Goal: Information Seeking & Learning: Understand process/instructions

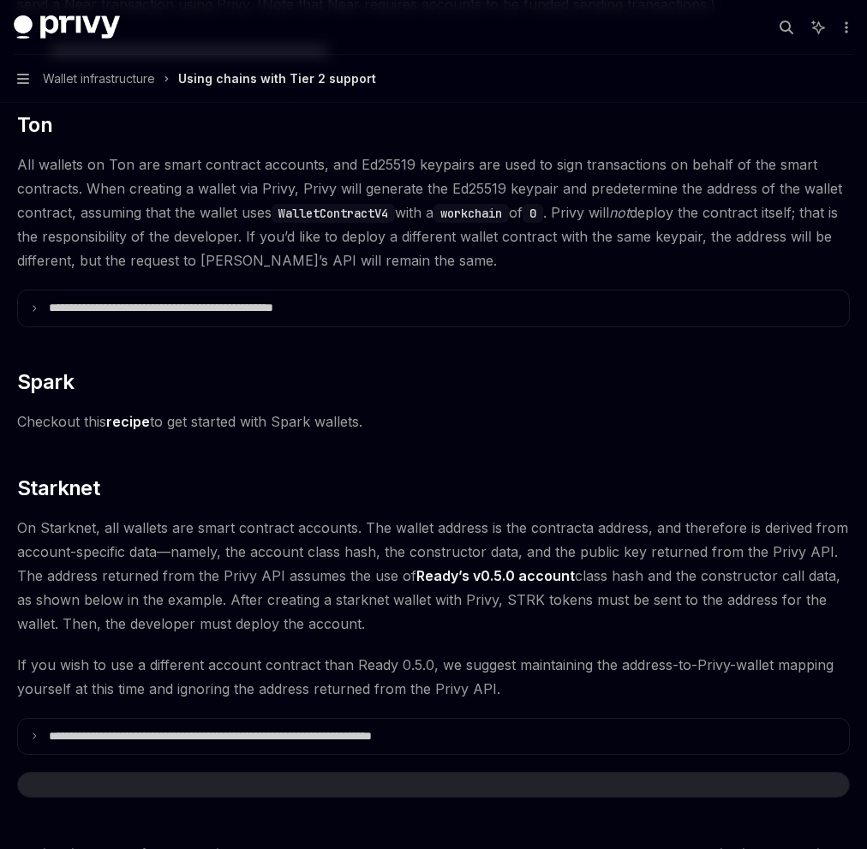
scroll to position [1962, 0]
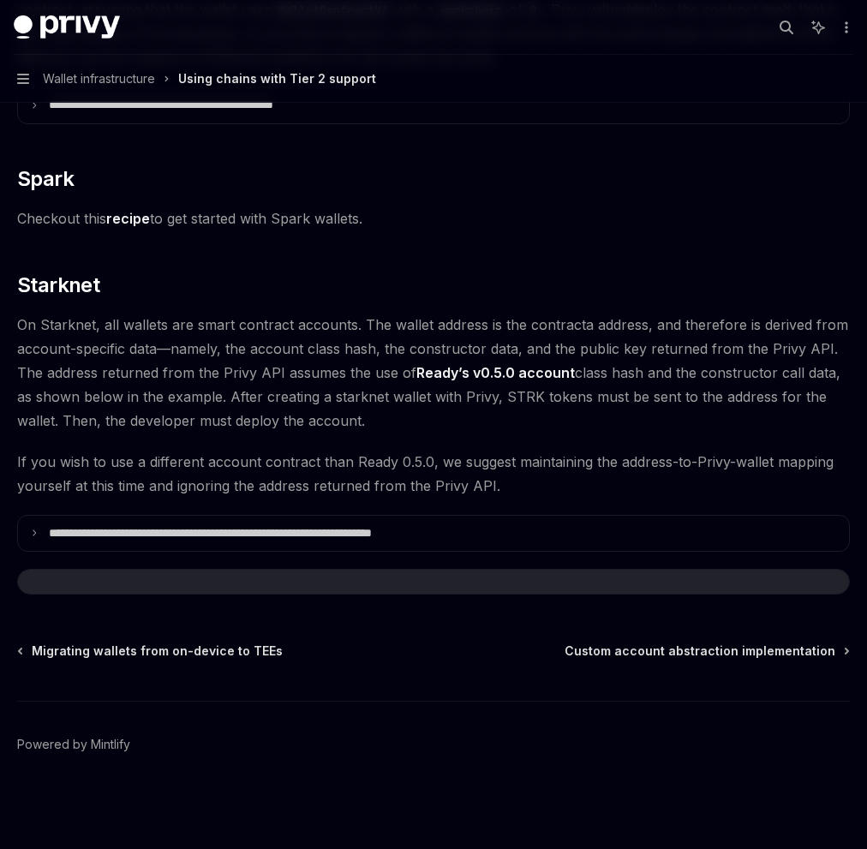
click at [327, 325] on span "On Starknet, all wallets are smart contract accounts. The wallet address is the…" at bounding box center [433, 373] width 832 height 120
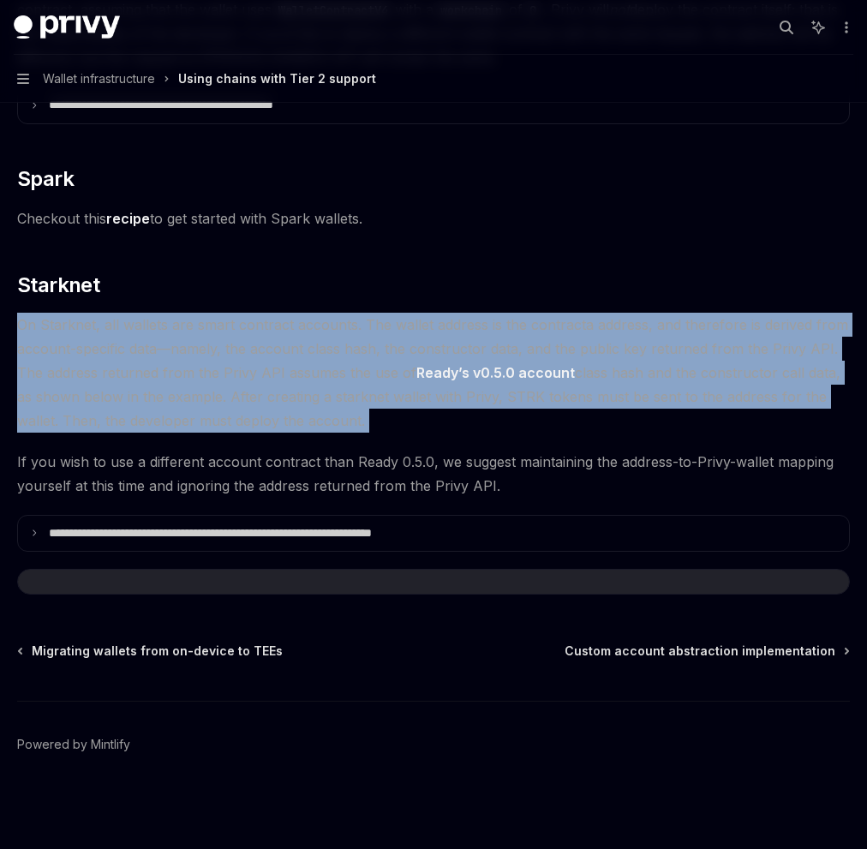
click at [283, 473] on span "If you wish to use a different account contract than Ready 0.5.0, we suggest ma…" at bounding box center [433, 474] width 832 height 48
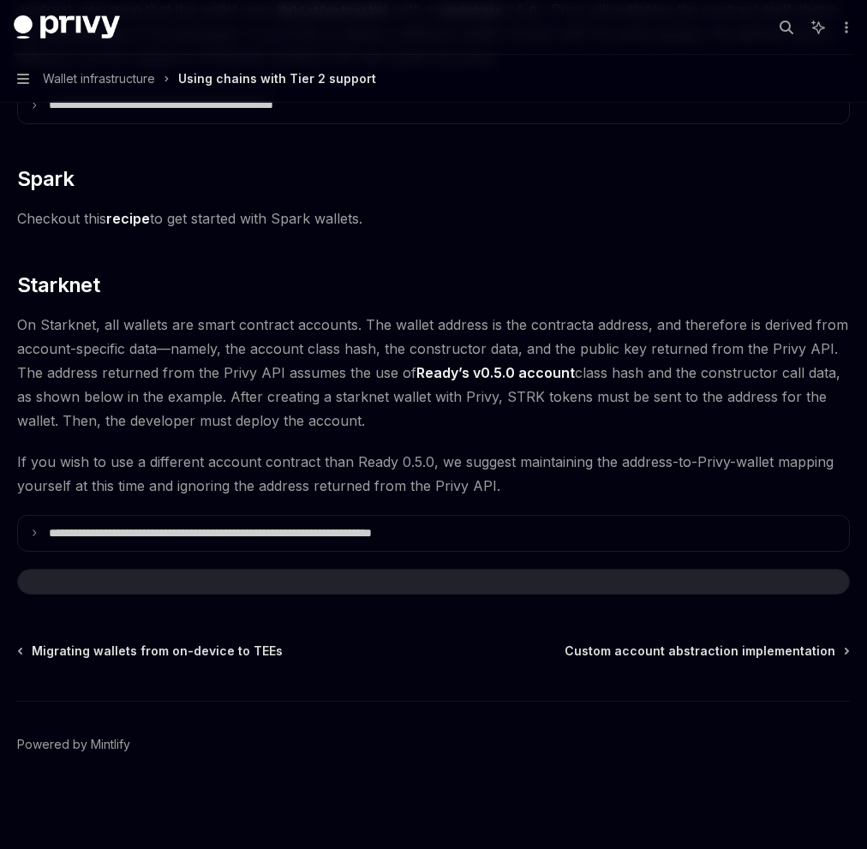
click at [283, 473] on span "If you wish to use a different account contract than Ready 0.5.0, we suggest ma…" at bounding box center [433, 474] width 832 height 48
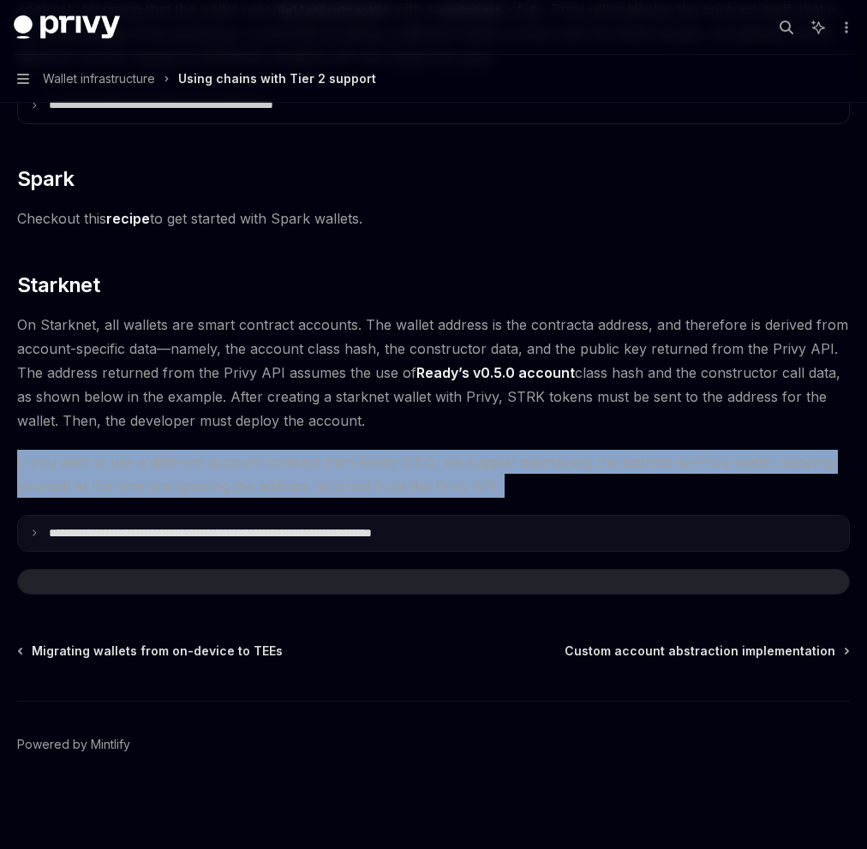
click at [272, 528] on p "**********" at bounding box center [273, 533] width 448 height 15
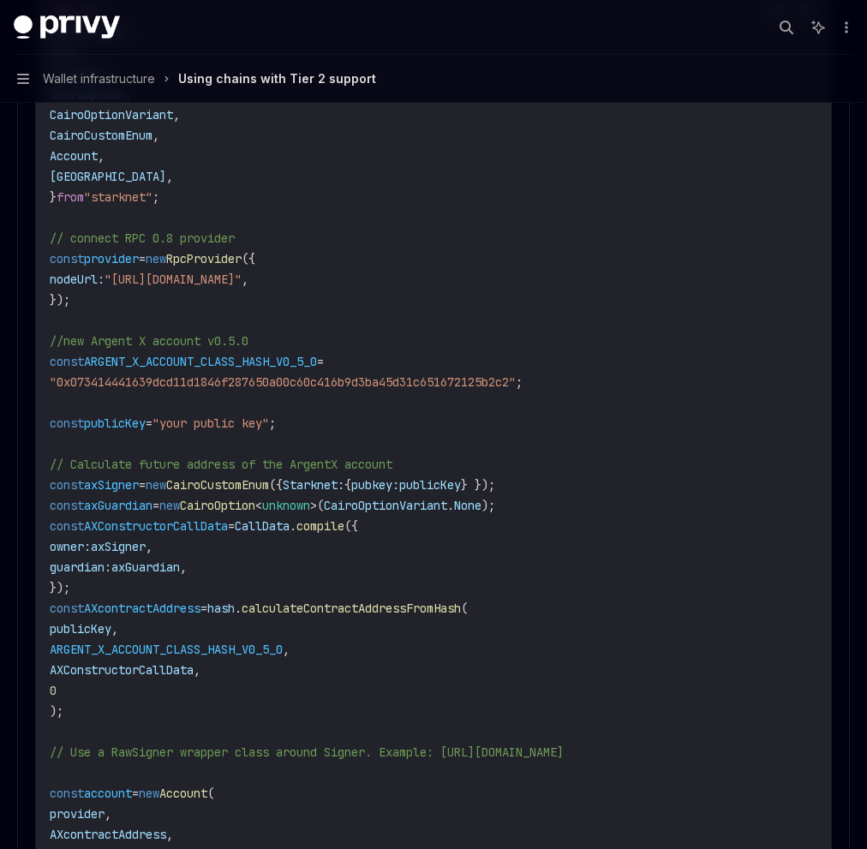
scroll to position [2548, 0]
